Goal: Task Accomplishment & Management: Manage account settings

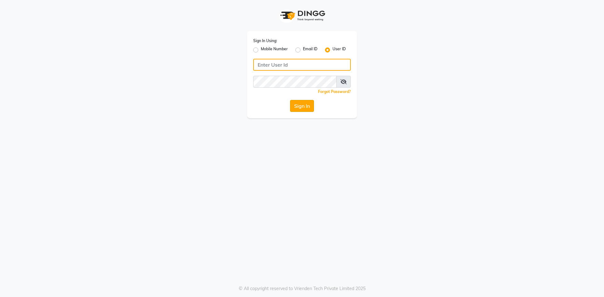
type input "SRHSALON"
click at [298, 111] on button "Sign In" at bounding box center [302, 106] width 24 height 12
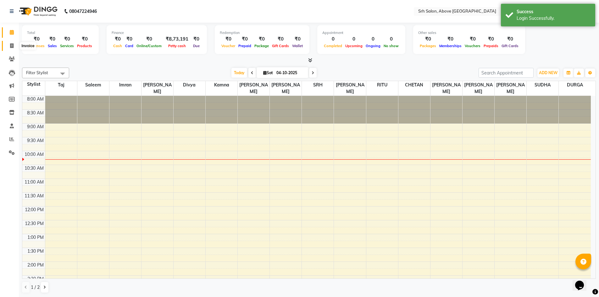
click at [13, 47] on icon at bounding box center [11, 45] width 3 height 5
select select "3702"
select select "service"
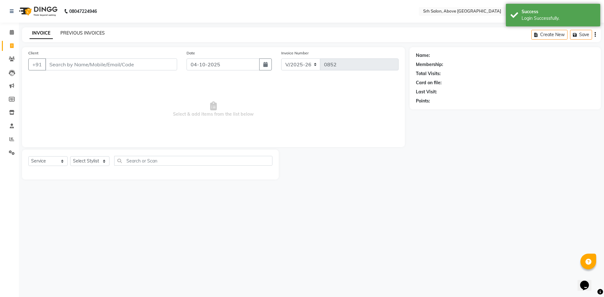
click at [75, 36] on link "PREVIOUS INVOICES" at bounding box center [82, 33] width 44 height 6
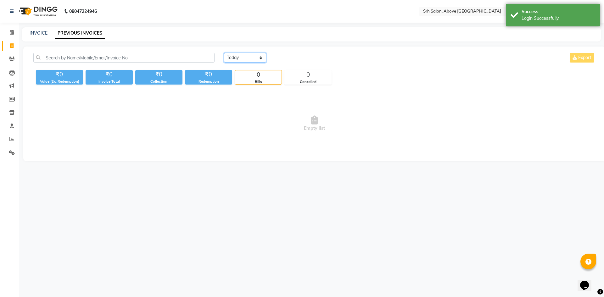
click at [261, 59] on select "[DATE] [DATE] Custom Range" at bounding box center [245, 58] width 42 height 10
select select "yesterday"
click at [224, 53] on select "[DATE] [DATE] Custom Range" at bounding box center [245, 58] width 42 height 10
